Goal: Ask a question: Seek information or help from site administrators or community

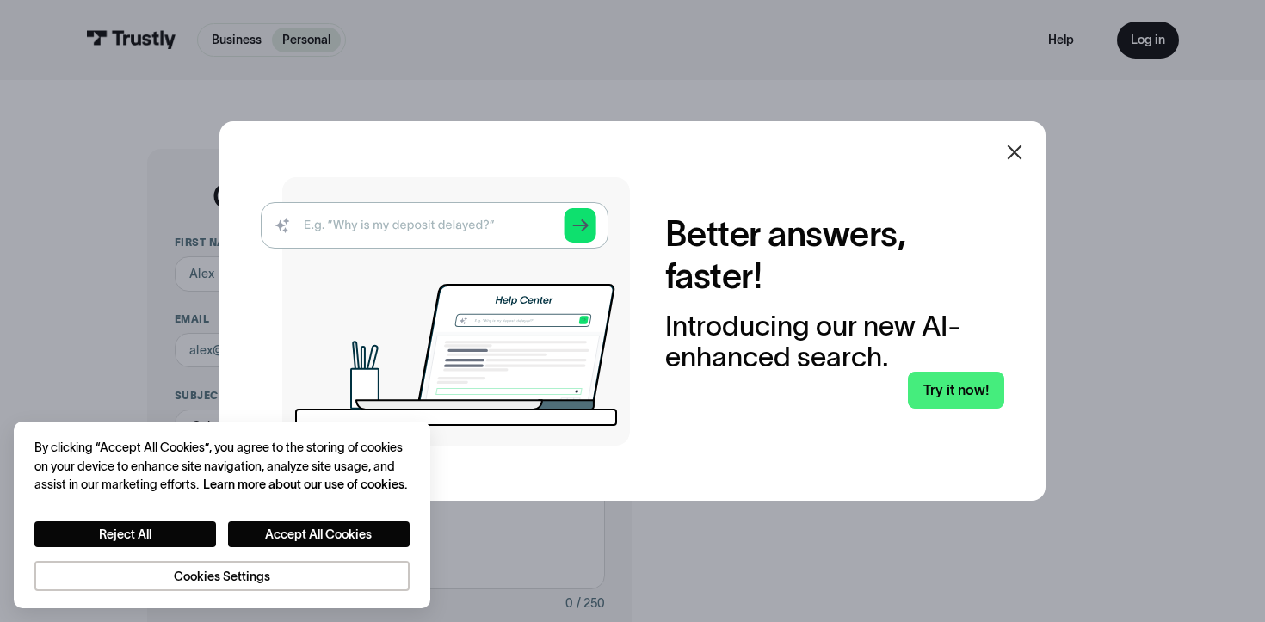
click at [1011, 162] on icon at bounding box center [1015, 152] width 21 height 21
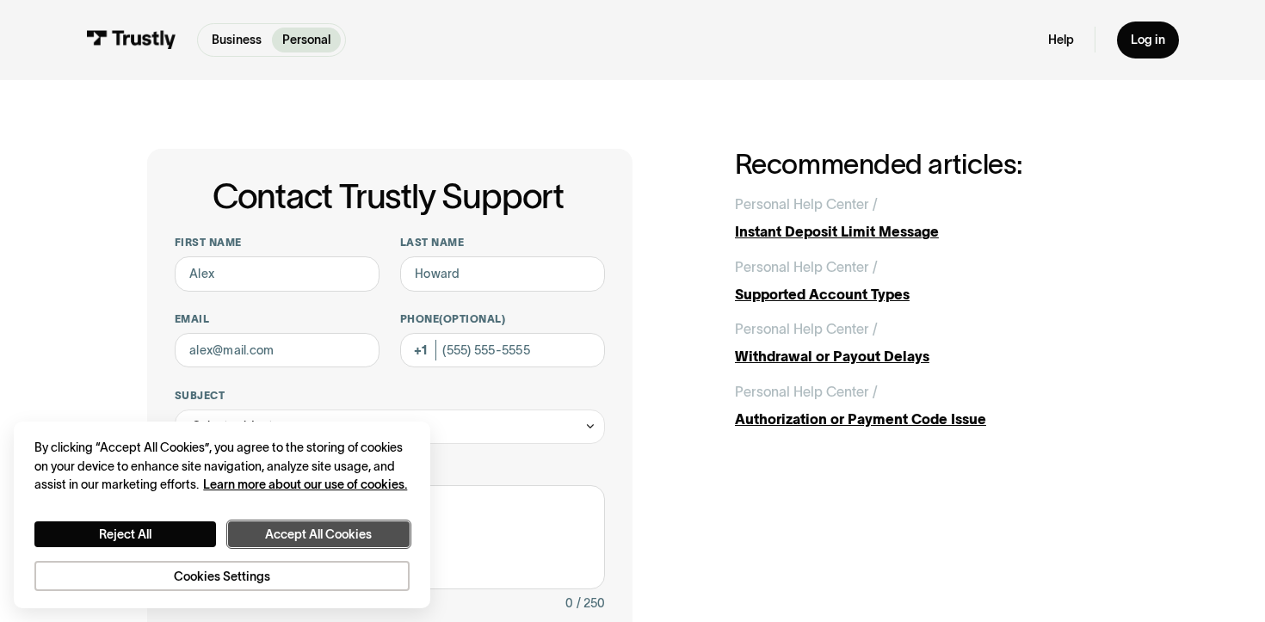
click at [285, 539] on button "Accept All Cookies" at bounding box center [319, 535] width 182 height 26
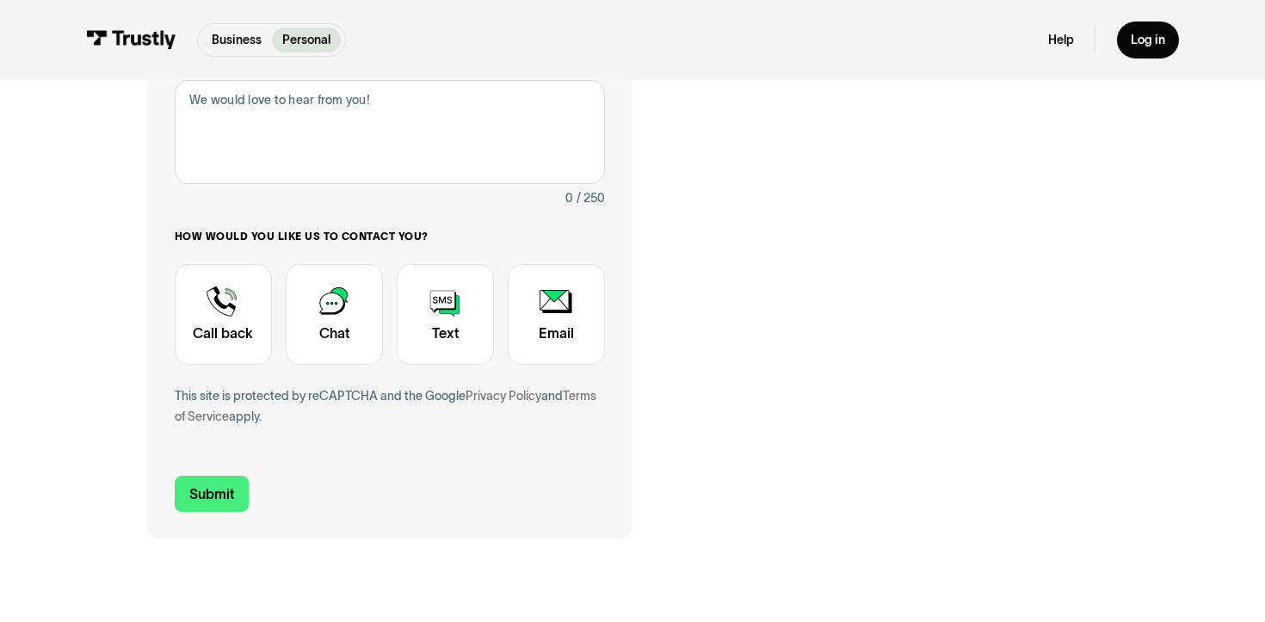
scroll to position [360, 0]
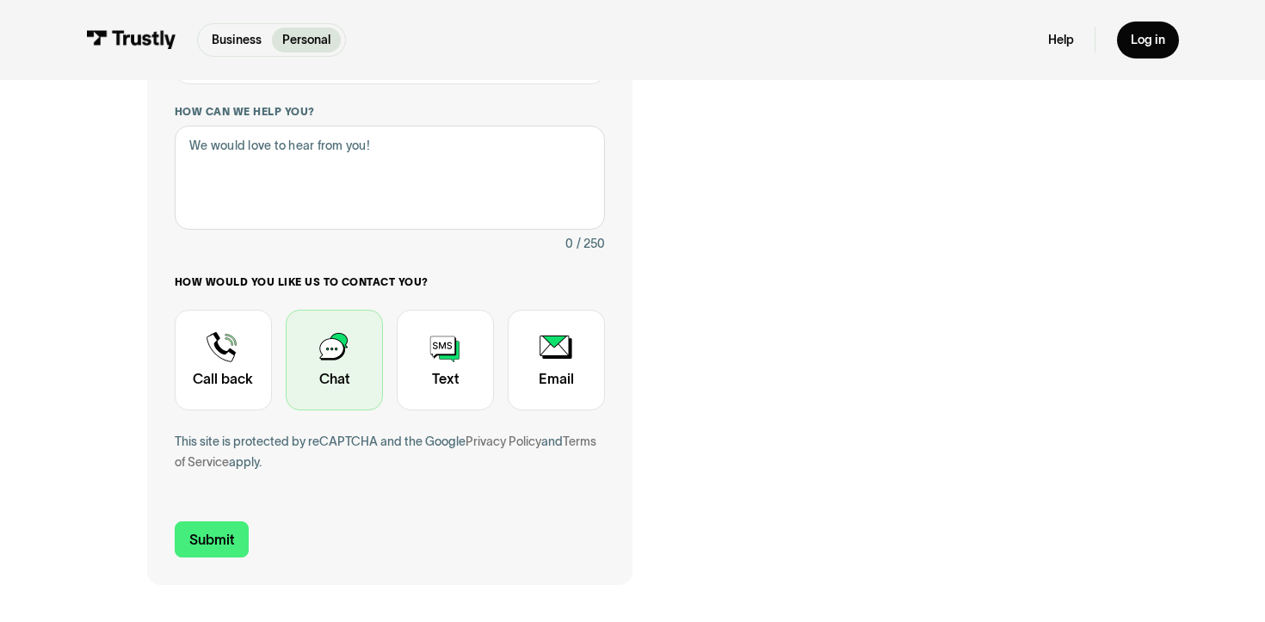
click at [360, 361] on div "Contact Trustly Support" at bounding box center [334, 360] width 97 height 101
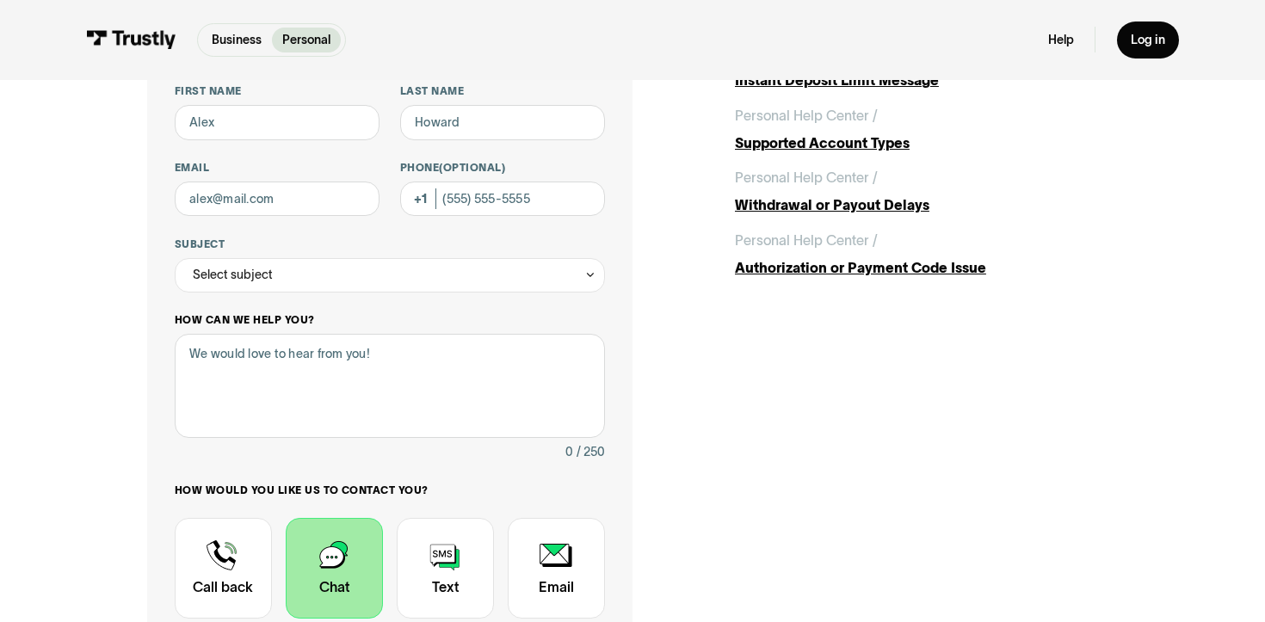
scroll to position [59, 0]
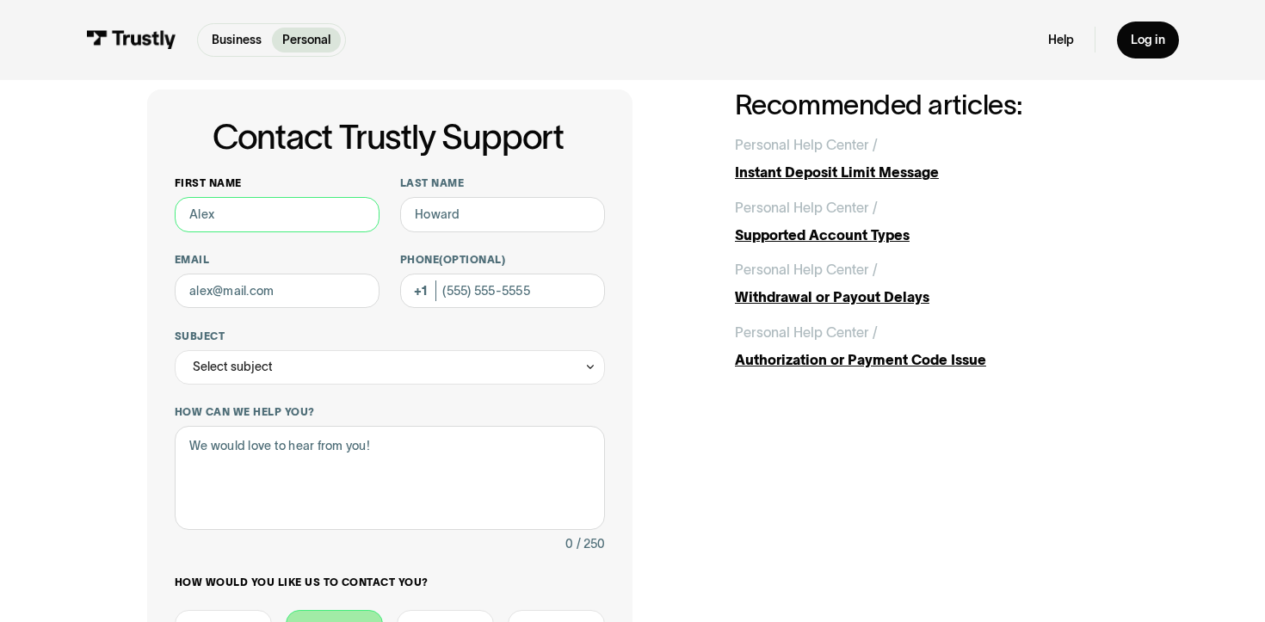
click at [305, 220] on input "First name" at bounding box center [277, 214] width 205 height 34
type input "Lolita"
click at [546, 203] on input "Last name" at bounding box center [502, 214] width 205 height 34
type input "Rianti"
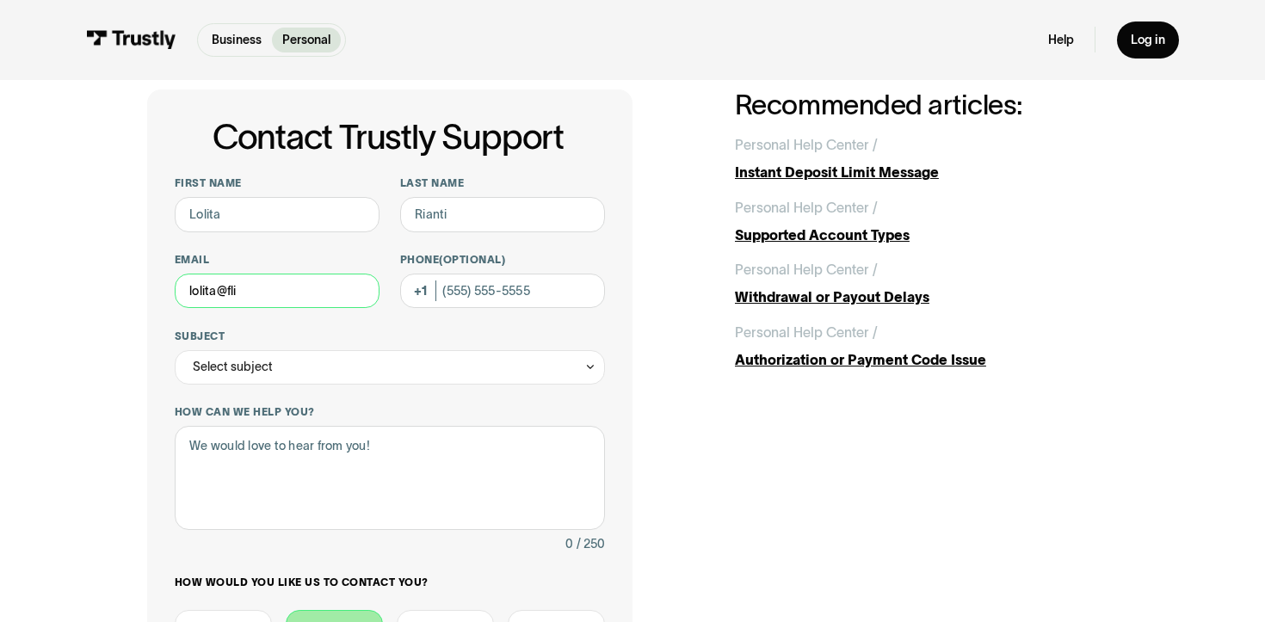
type input "lolita@flip"
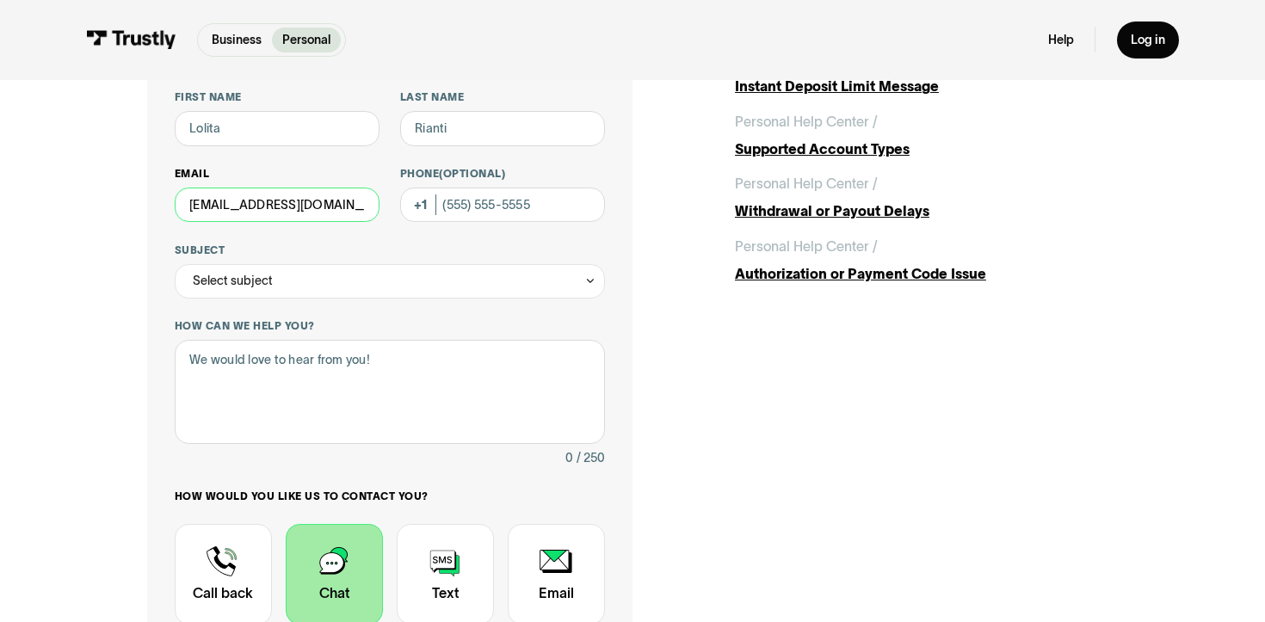
click at [283, 208] on input "[EMAIL_ADDRESS][DOMAIN_NAME]" at bounding box center [277, 205] width 205 height 34
type input "[EMAIL_ADDRESS][DOMAIN_NAME]"
click at [247, 278] on div "Select subject" at bounding box center [233, 280] width 80 height 21
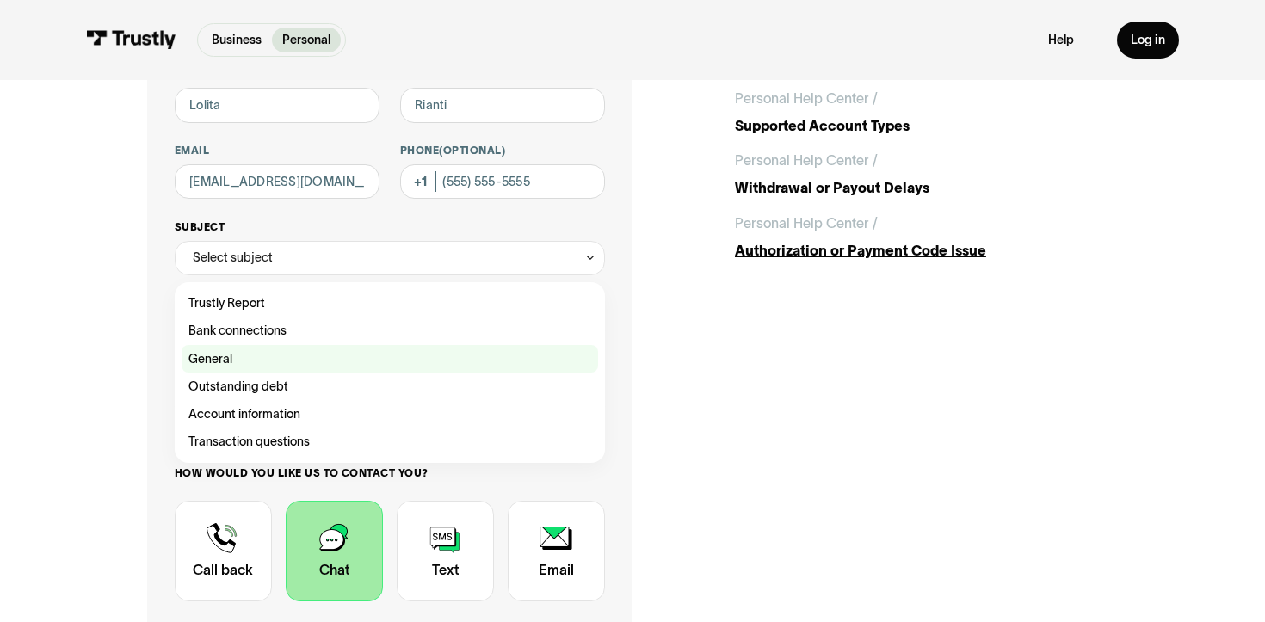
scroll to position [180, 0]
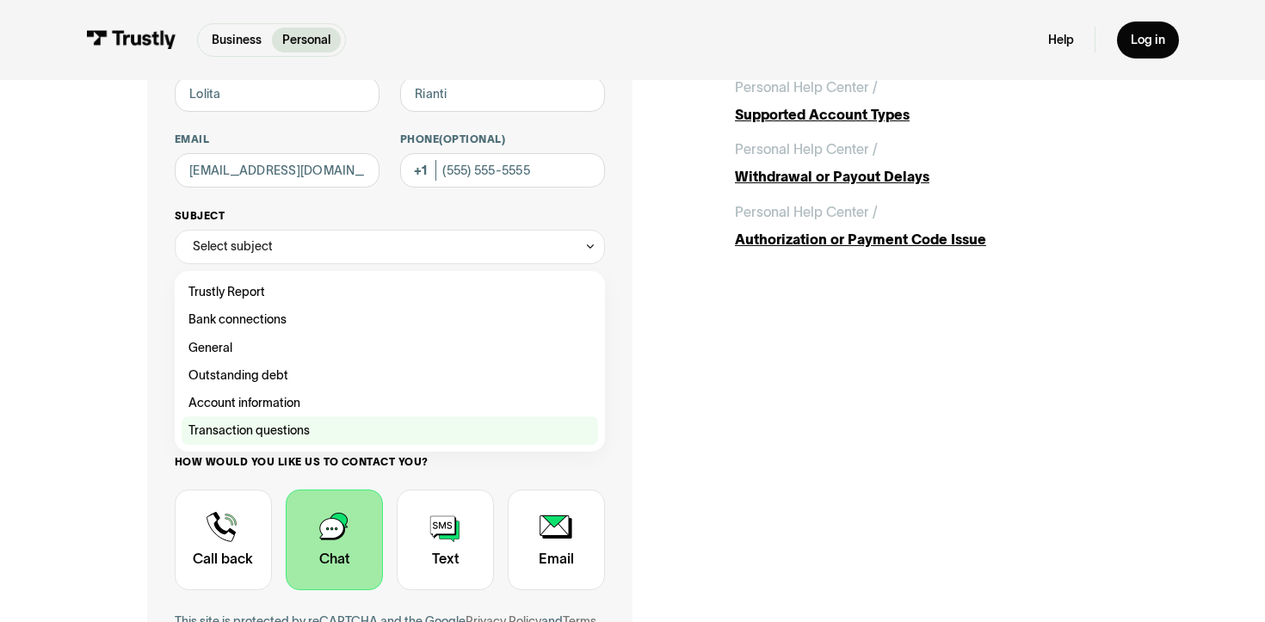
click at [285, 426] on div "Contact Trustly Support" at bounding box center [390, 431] width 417 height 28
type input "**********"
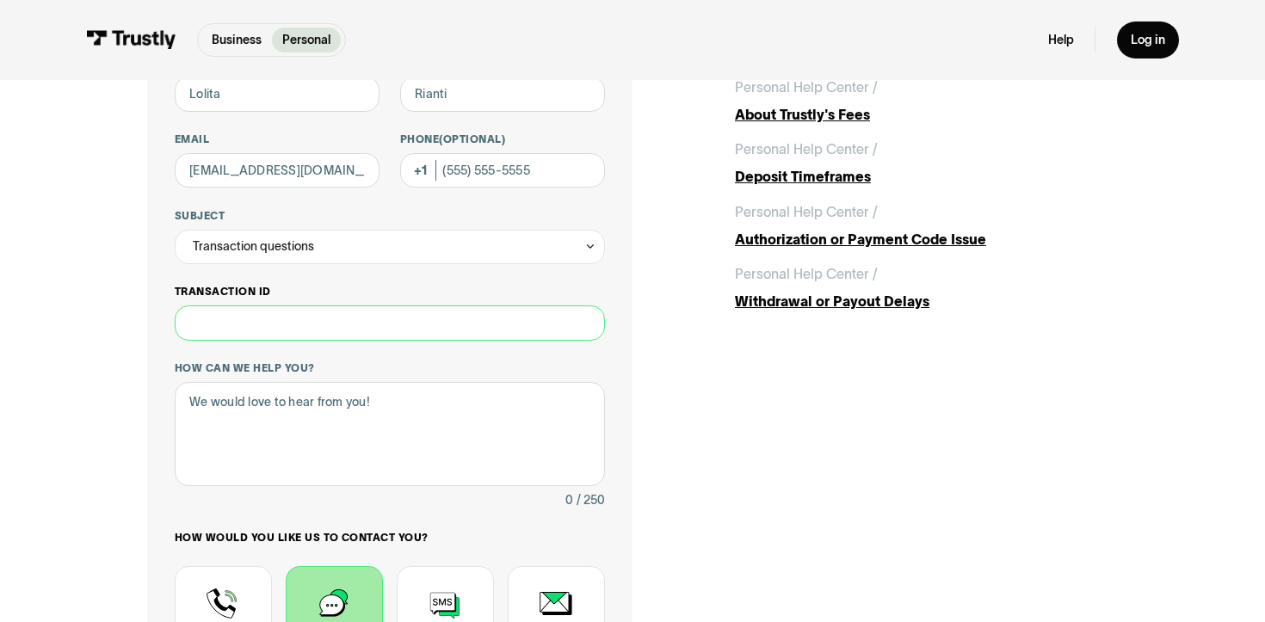
click at [244, 327] on input "Transaction ID" at bounding box center [390, 323] width 430 height 34
click at [264, 236] on div "Transaction questions" at bounding box center [253, 246] width 121 height 21
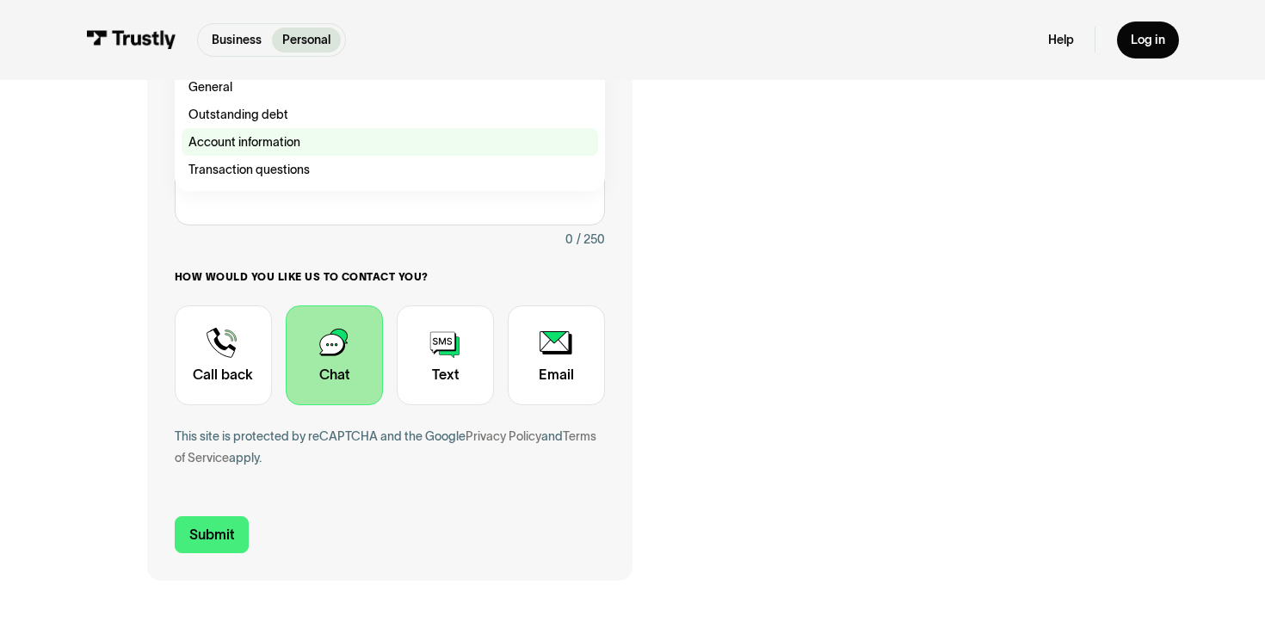
scroll to position [219, 0]
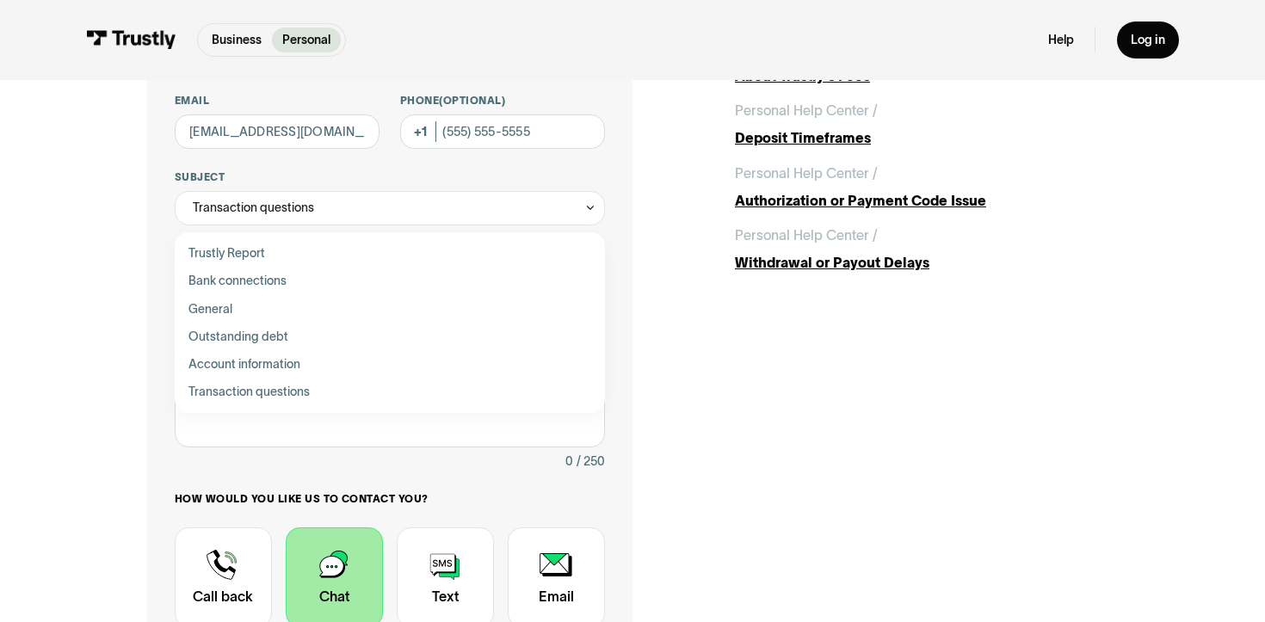
click at [114, 393] on div "**********" at bounding box center [632, 366] width 1196 height 1011
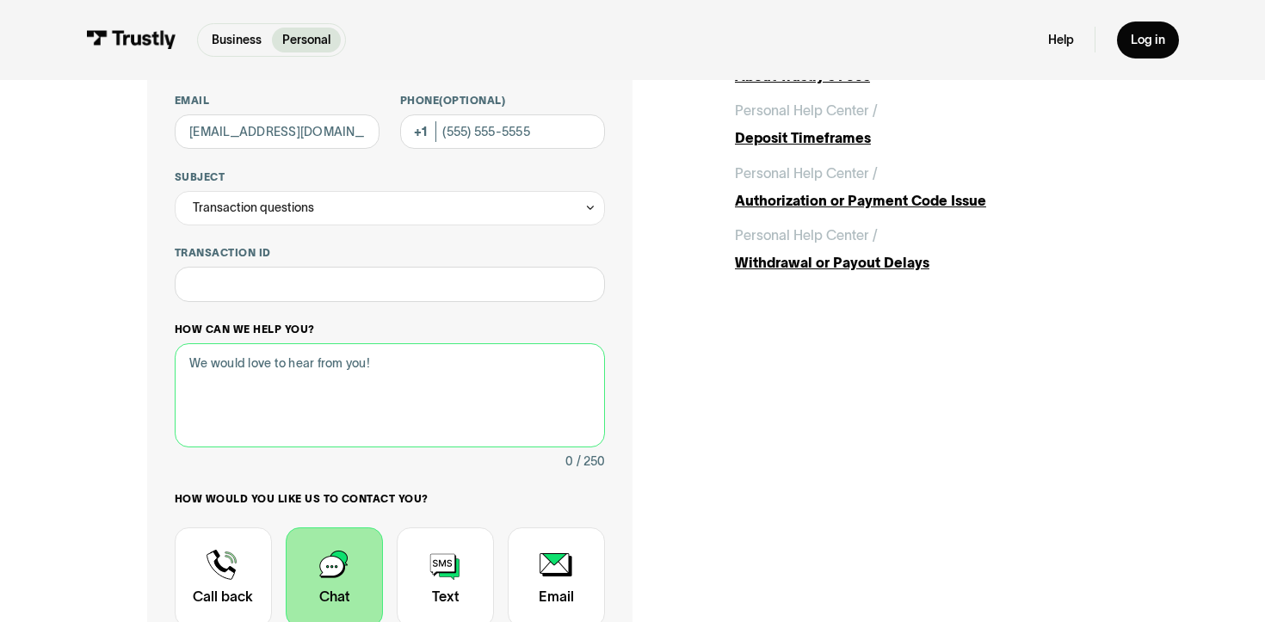
click at [232, 371] on textarea "How can we help you?" at bounding box center [390, 395] width 430 height 104
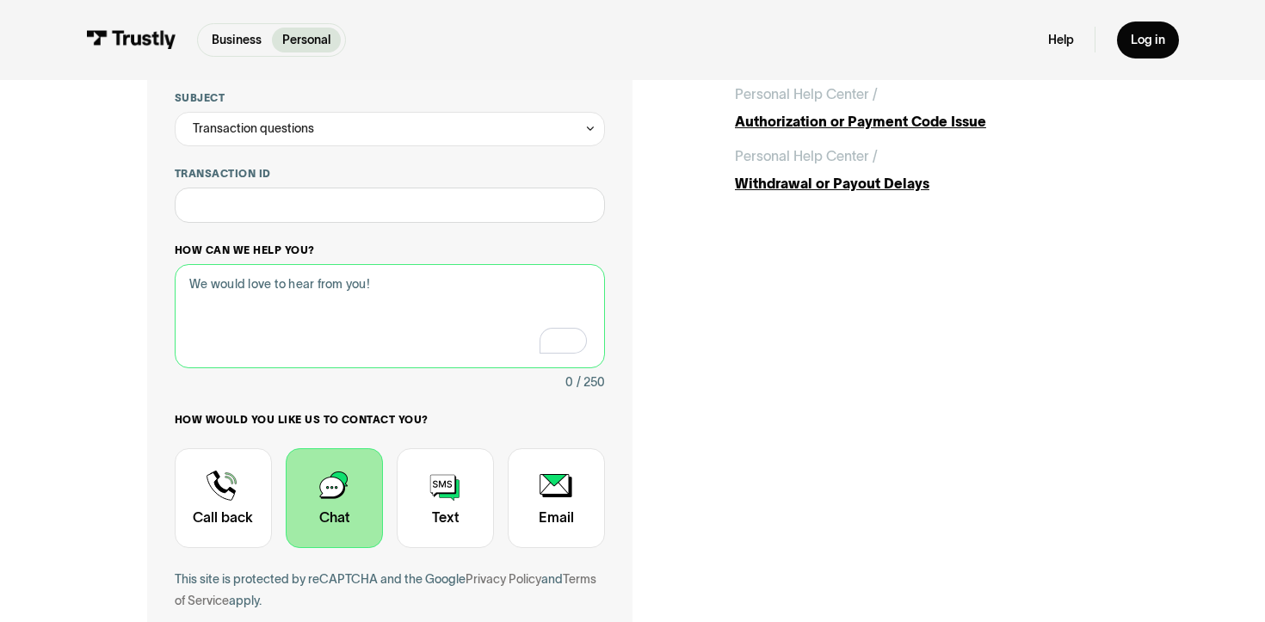
scroll to position [311, 0]
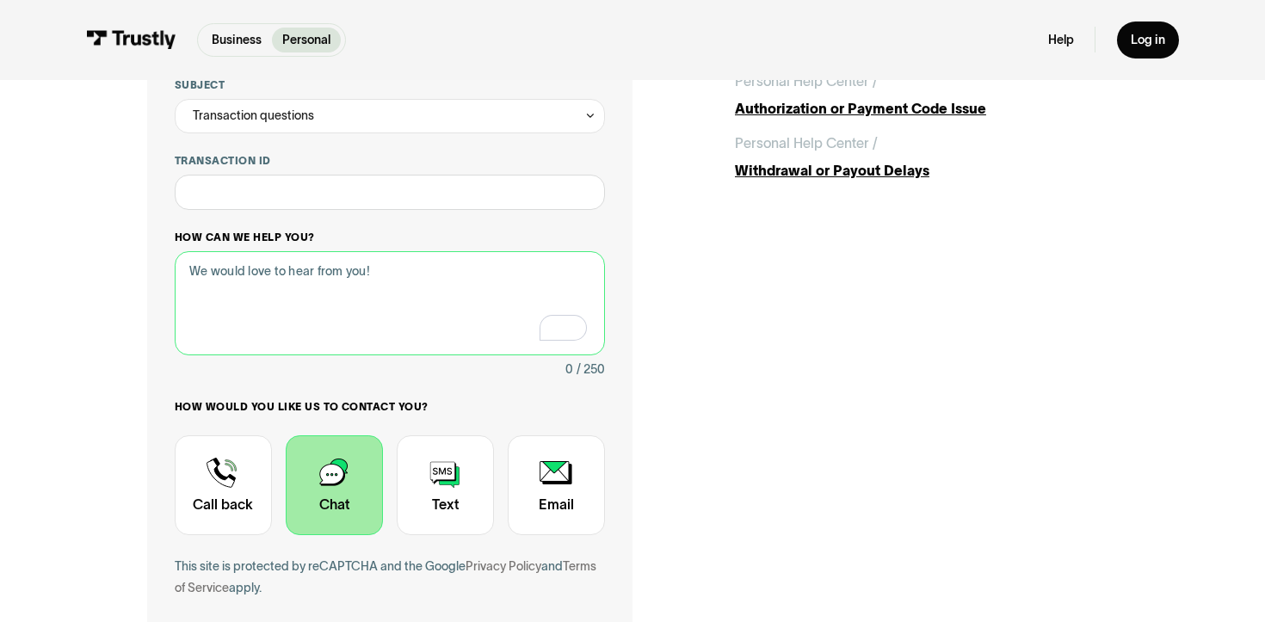
click at [297, 295] on textarea "How can we help you?" at bounding box center [390, 303] width 430 height 104
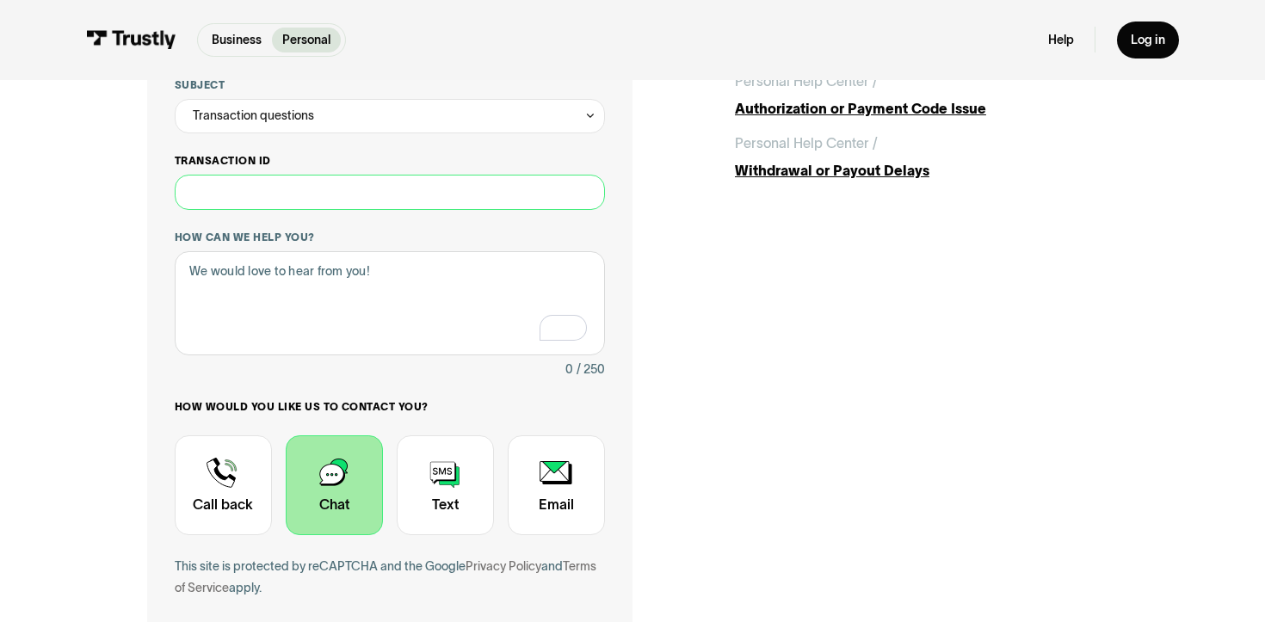
click at [269, 188] on input "Transaction ID" at bounding box center [390, 192] width 430 height 34
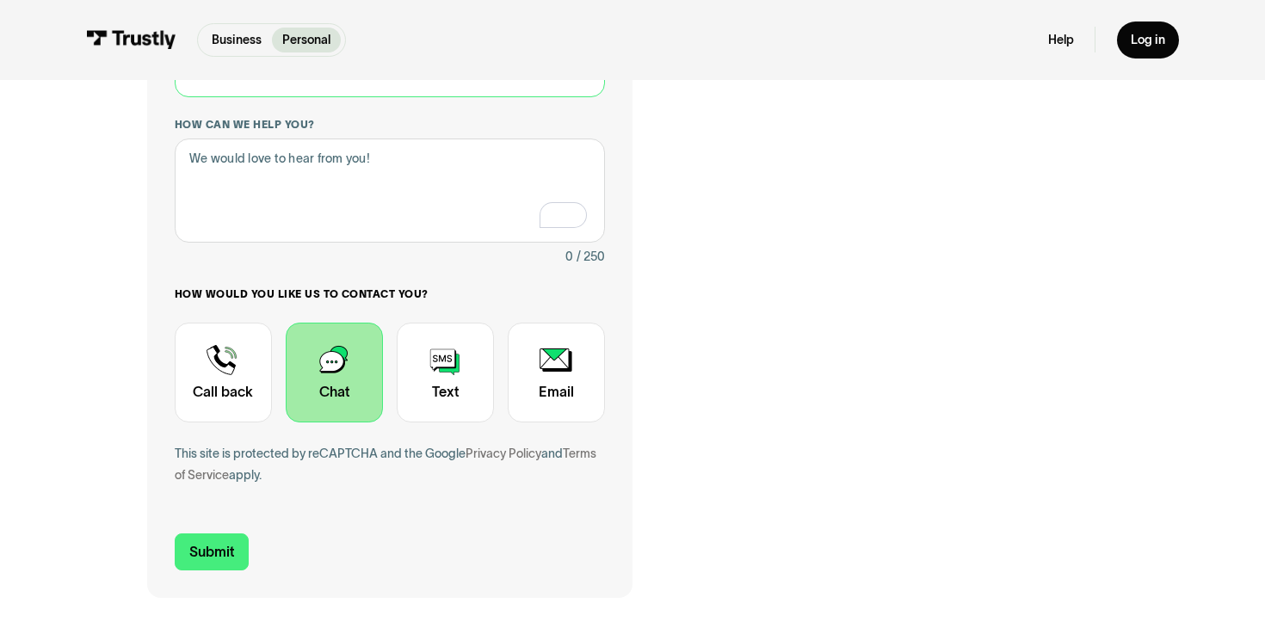
scroll to position [398, 0]
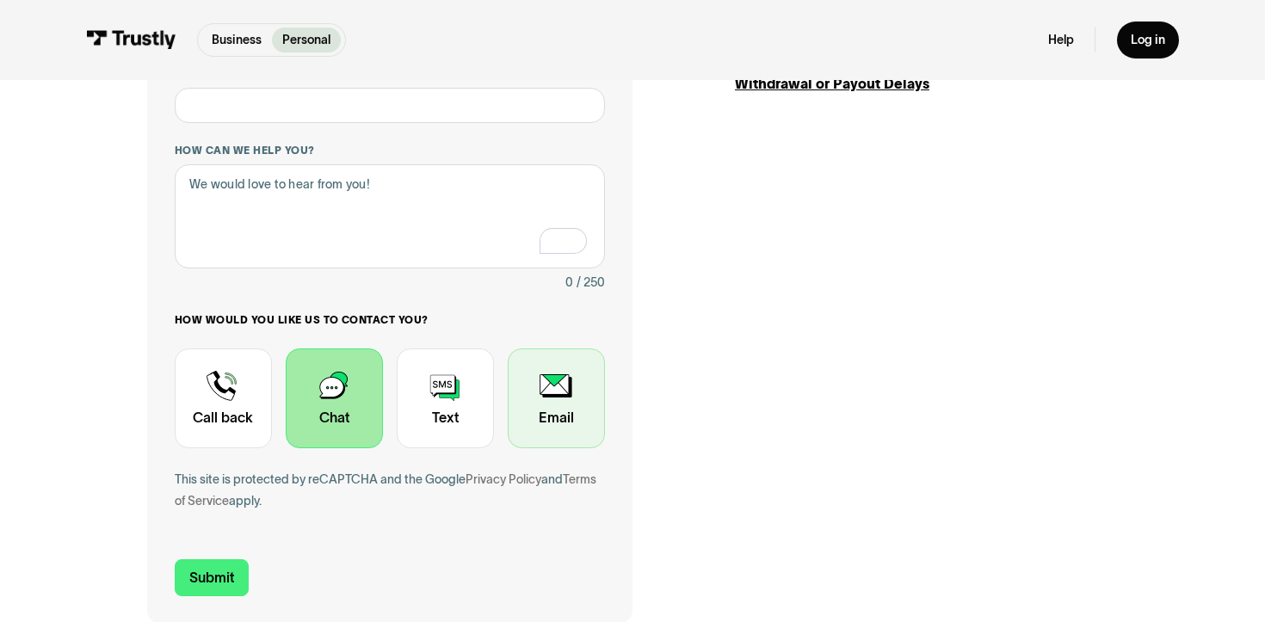
click at [578, 398] on div "Contact Trustly Support" at bounding box center [556, 399] width 97 height 101
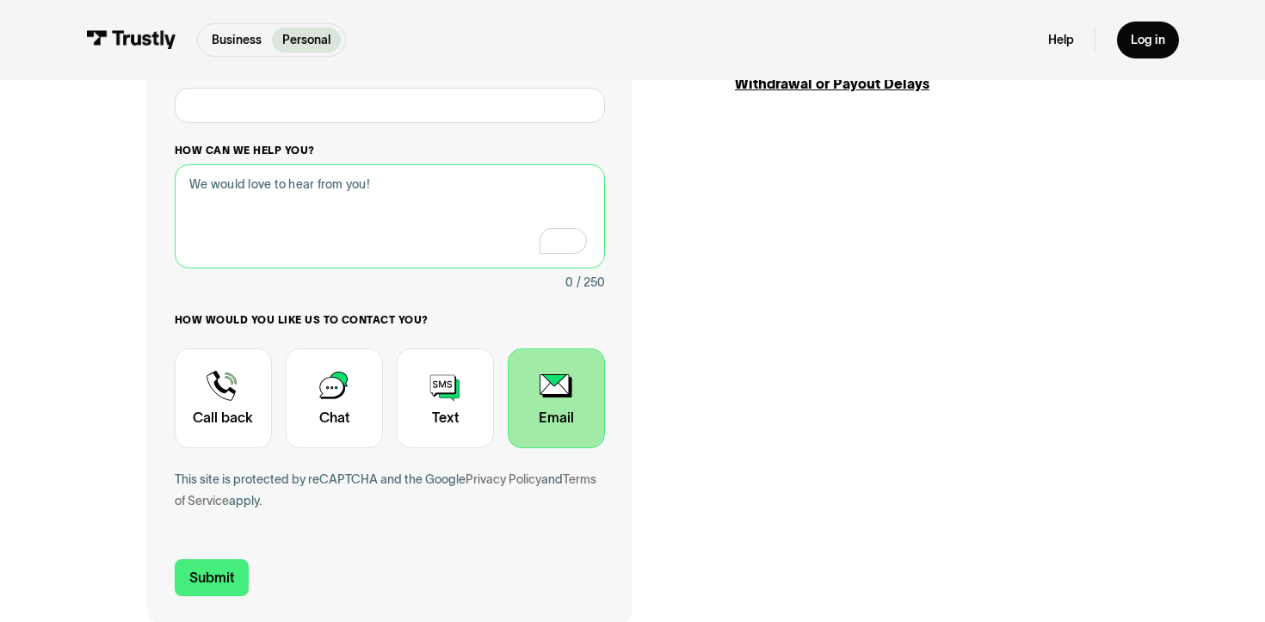
click at [299, 188] on textarea "How can we help you?" at bounding box center [390, 216] width 430 height 104
click at [343, 215] on textarea "How can we help you?" at bounding box center [390, 216] width 430 height 104
paste textarea "I would like to check the transaction with reference number 3477711554. The fun…"
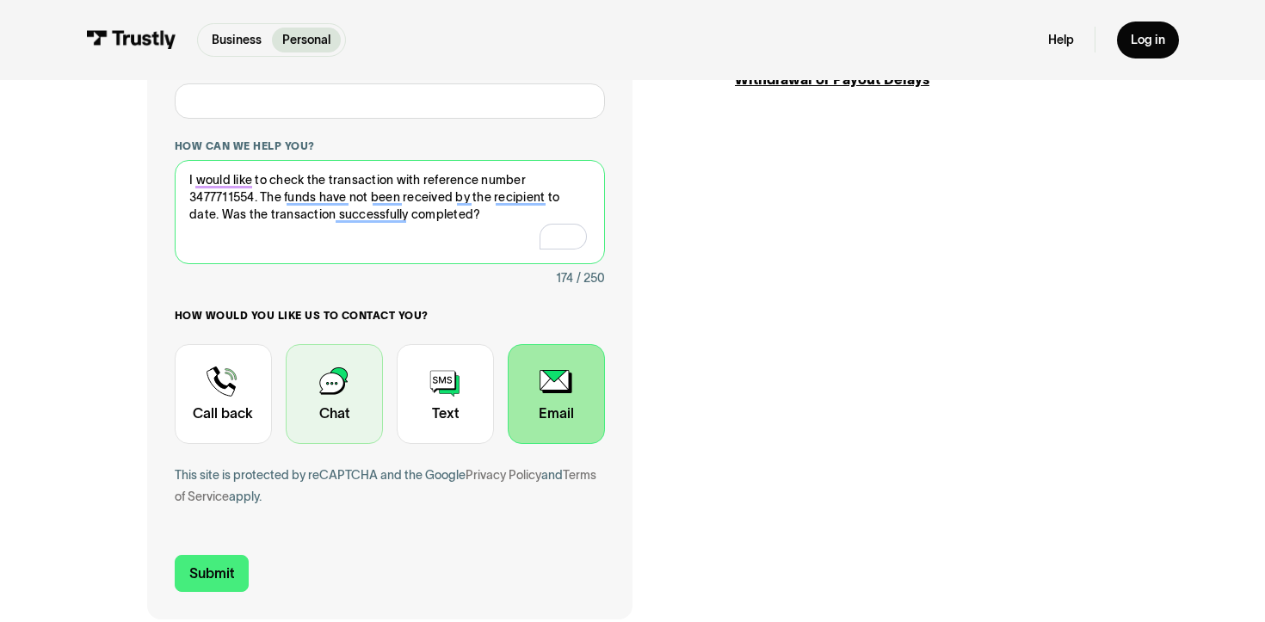
scroll to position [528, 0]
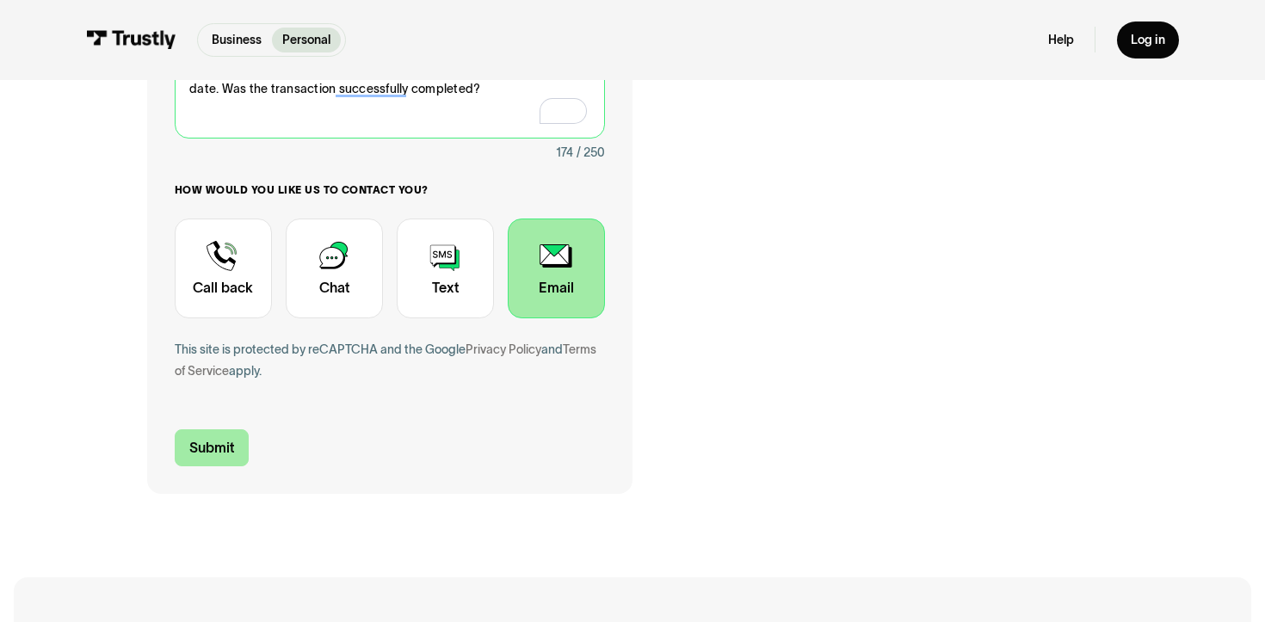
type textarea "I would like to check the transaction with reference number 3477711554. The fun…"
click at [207, 452] on input "Submit" at bounding box center [212, 448] width 74 height 36
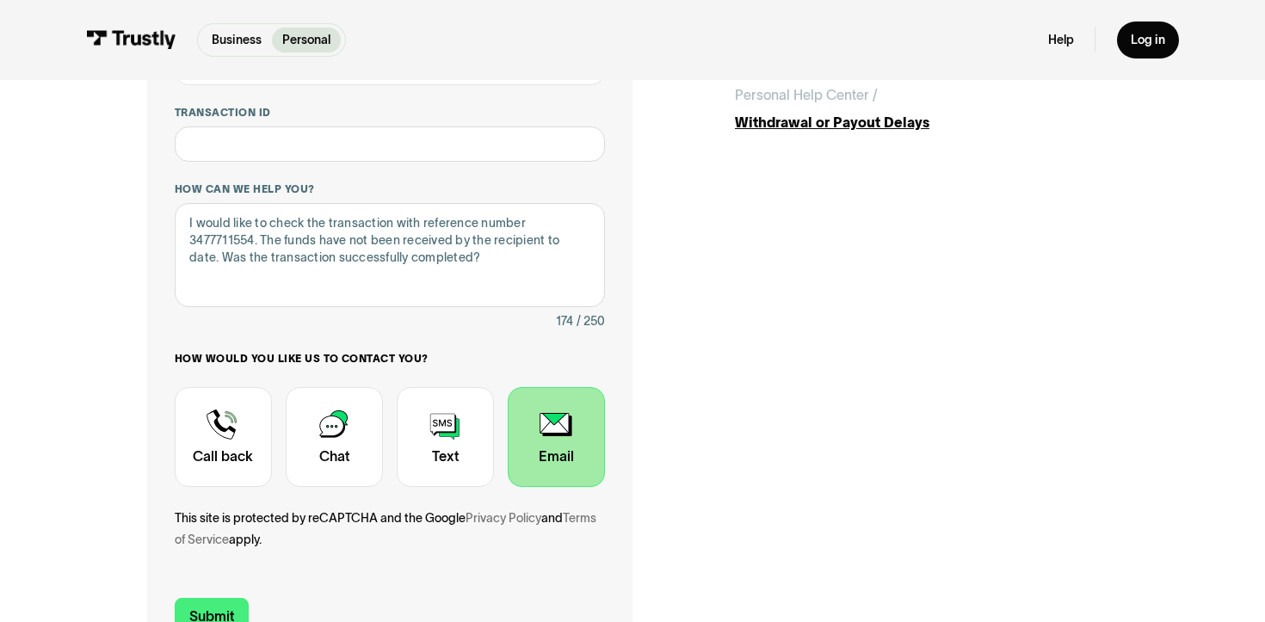
scroll to position [260, 0]
